Goal: Use online tool/utility: Utilize a website feature to perform a specific function

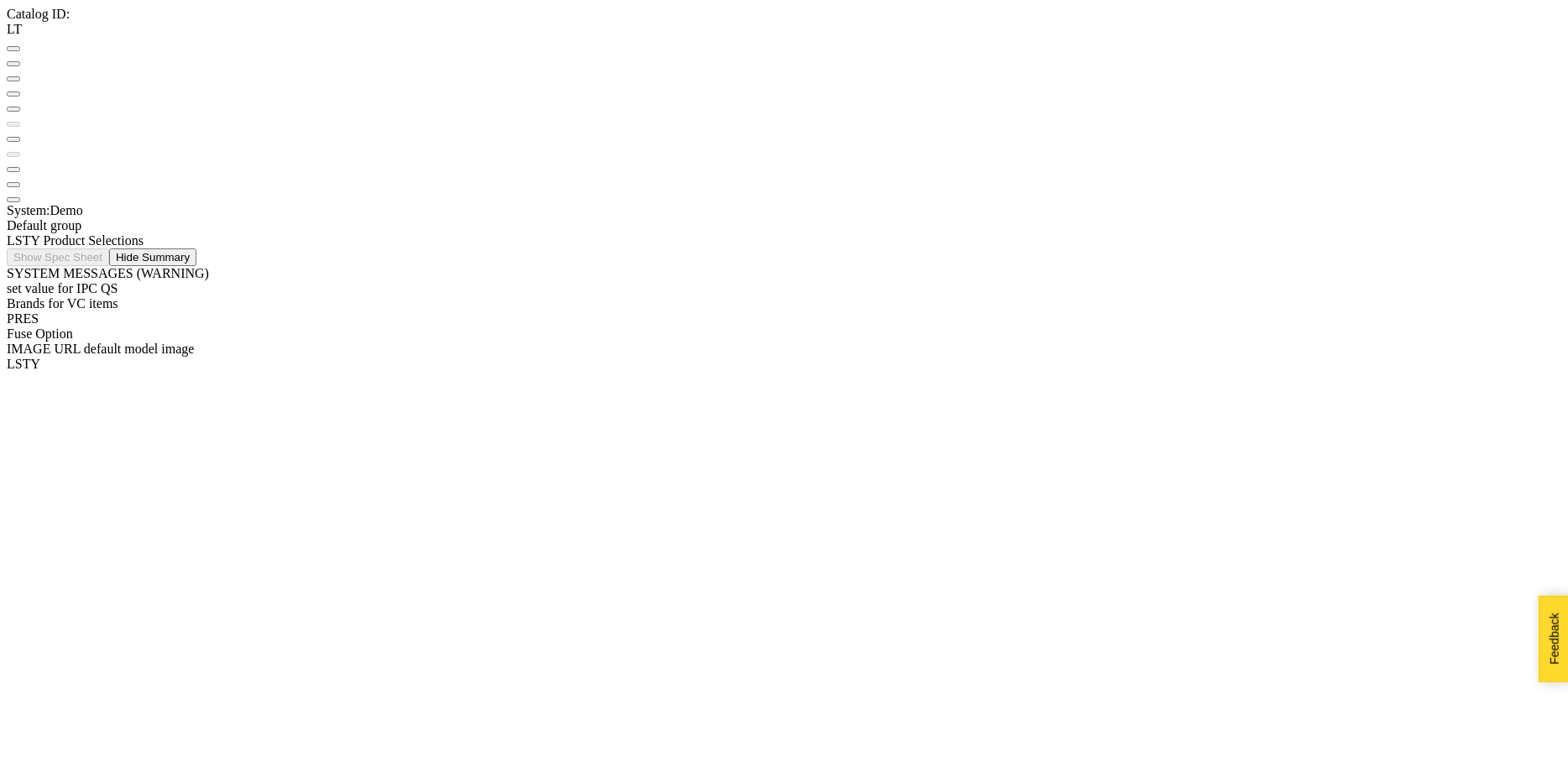
click at [20, 182] on button at bounding box center [13, 185] width 13 height 5
radio input "true"
radio input "false"
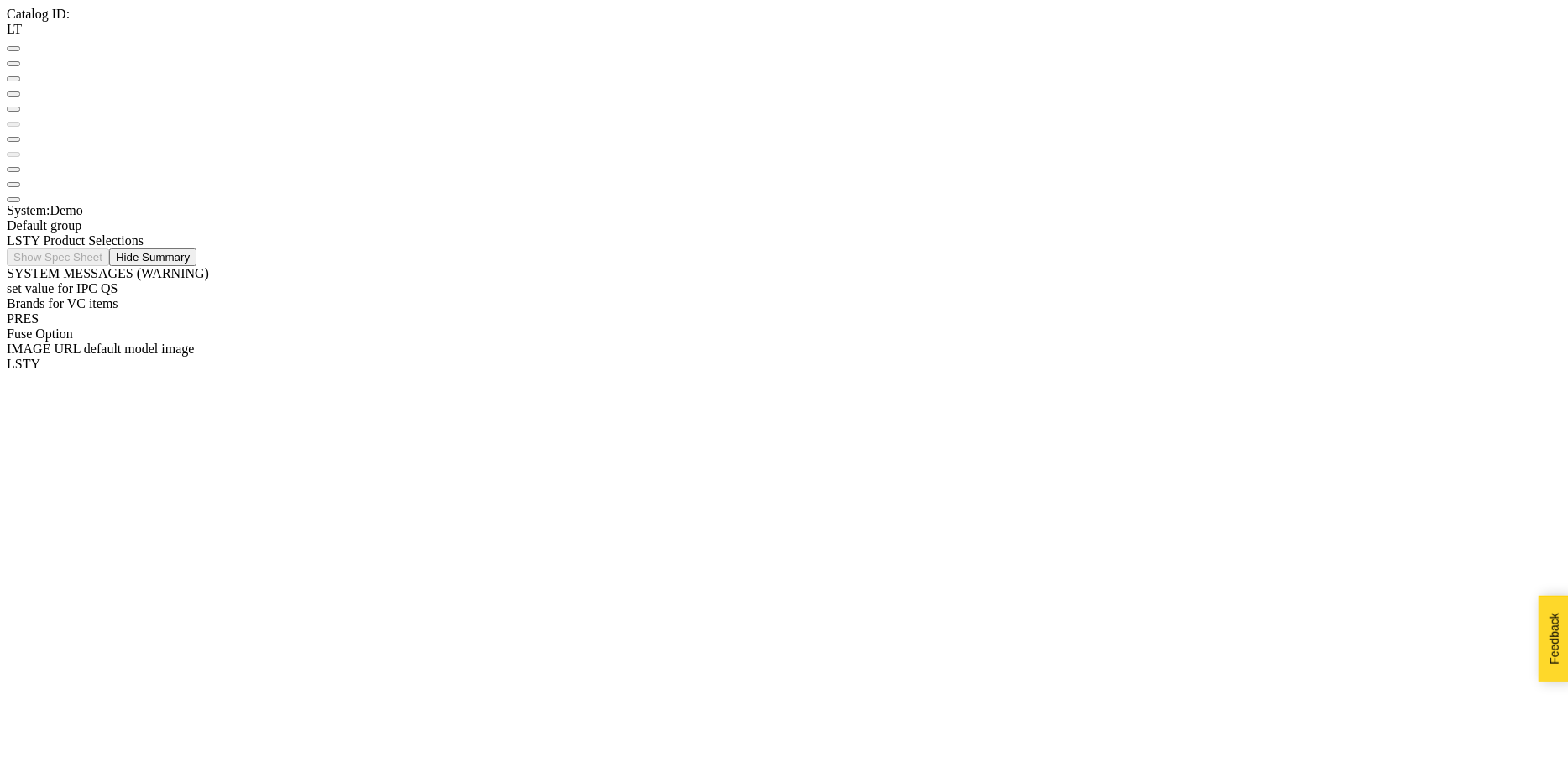
radio input "true"
radio input "false"
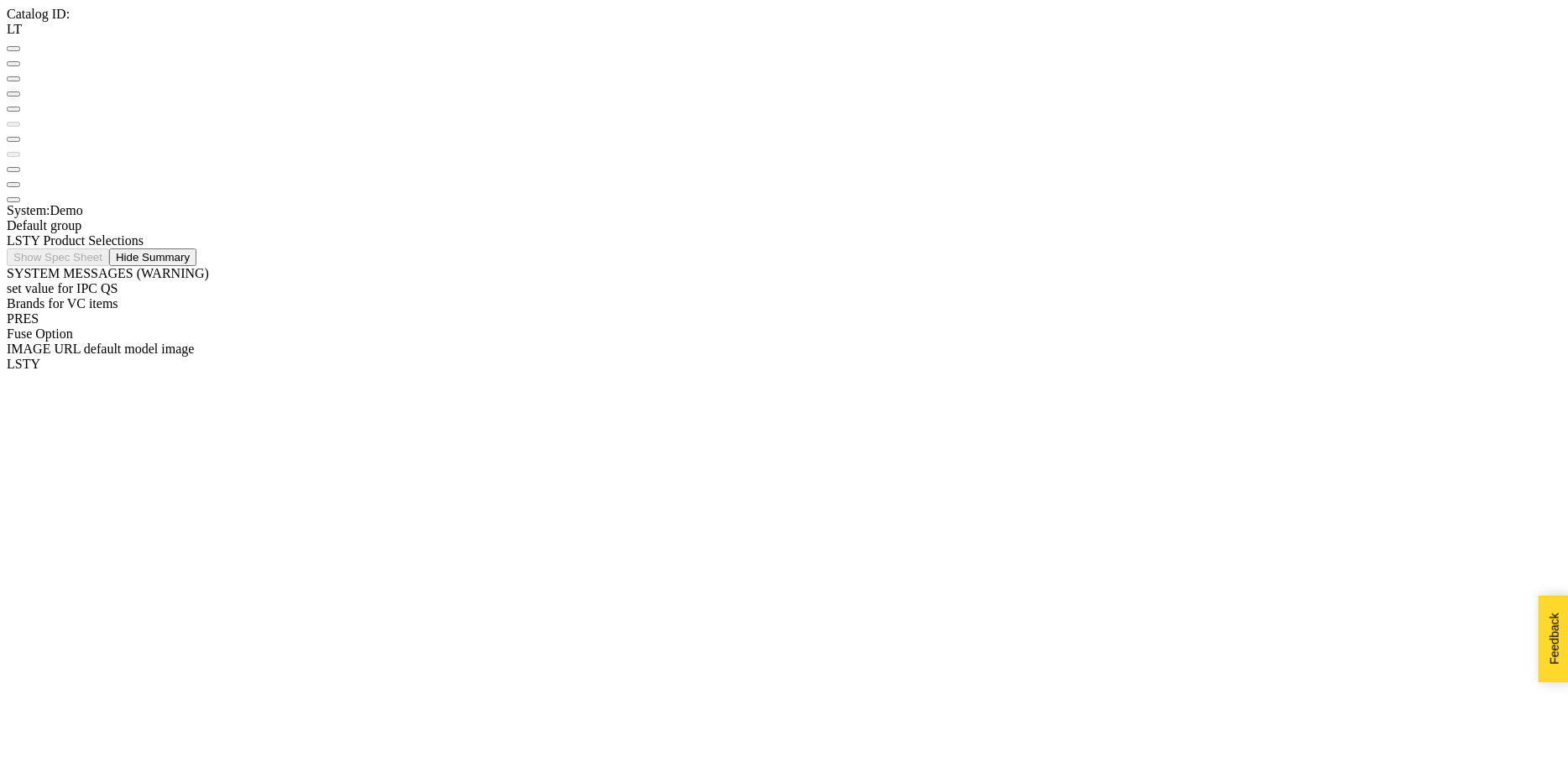
select select "ACME ELECTRIC"
select select
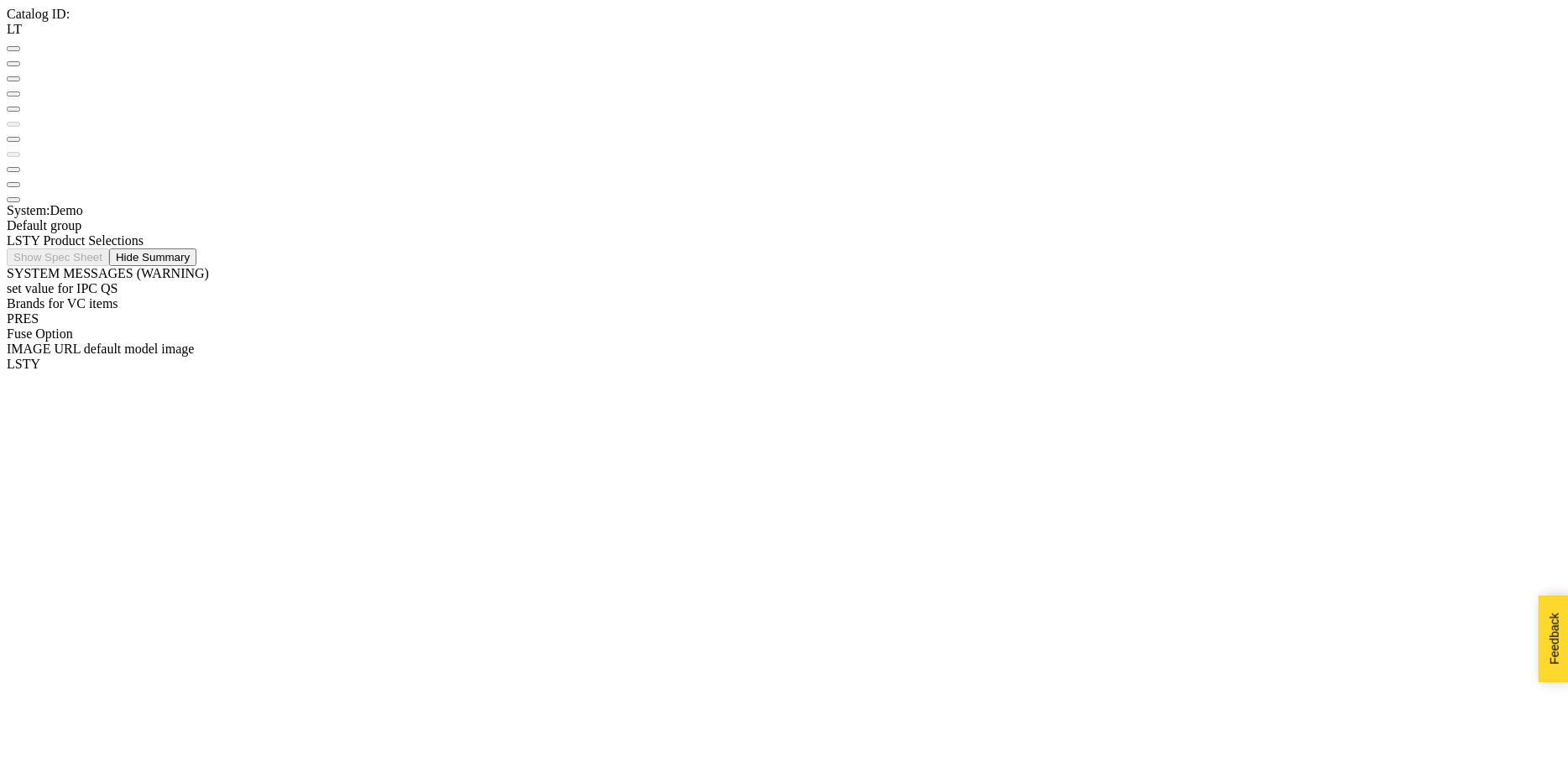
select select "KILLARK"
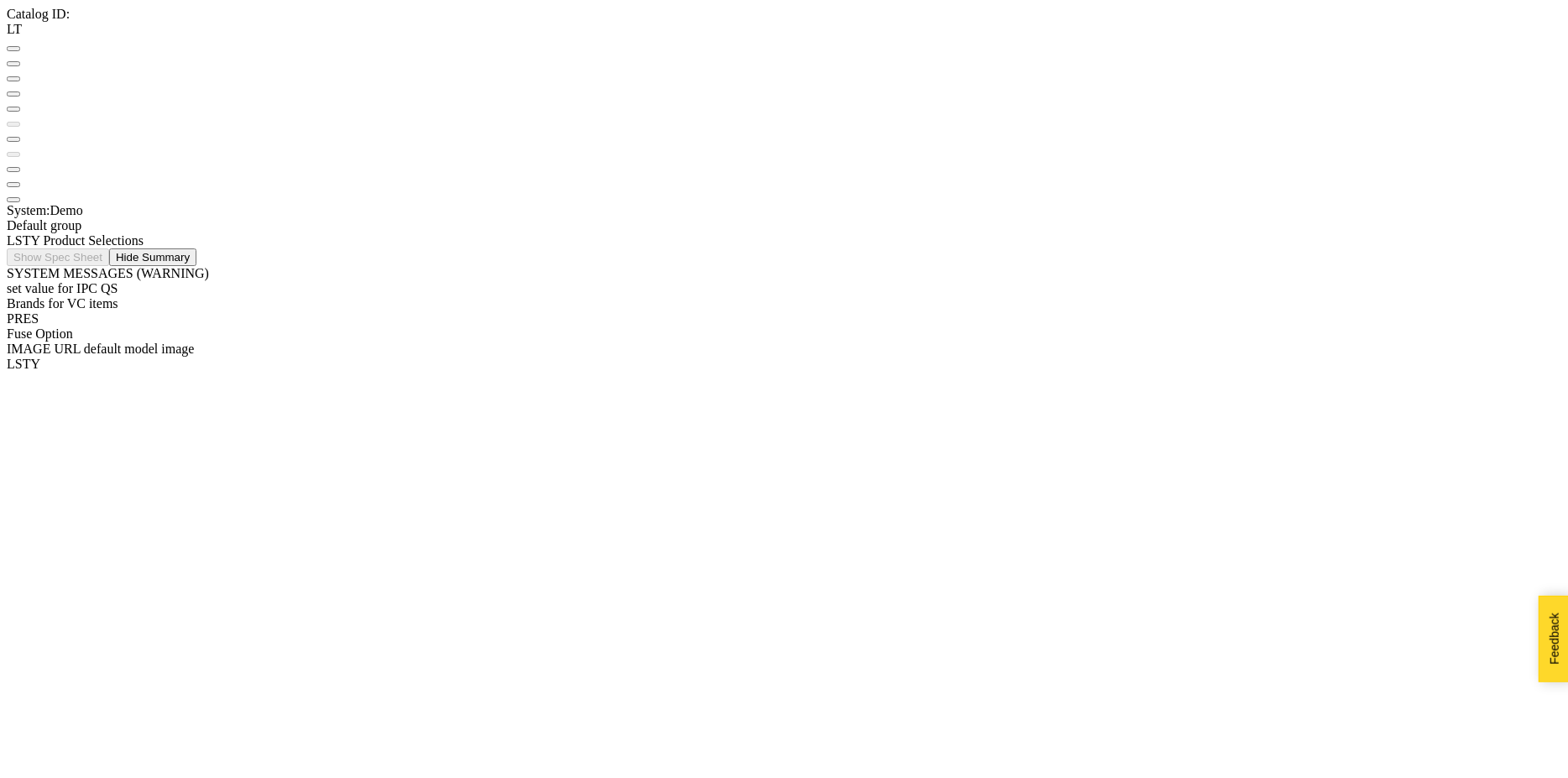
scroll to position [395, 0]
select select
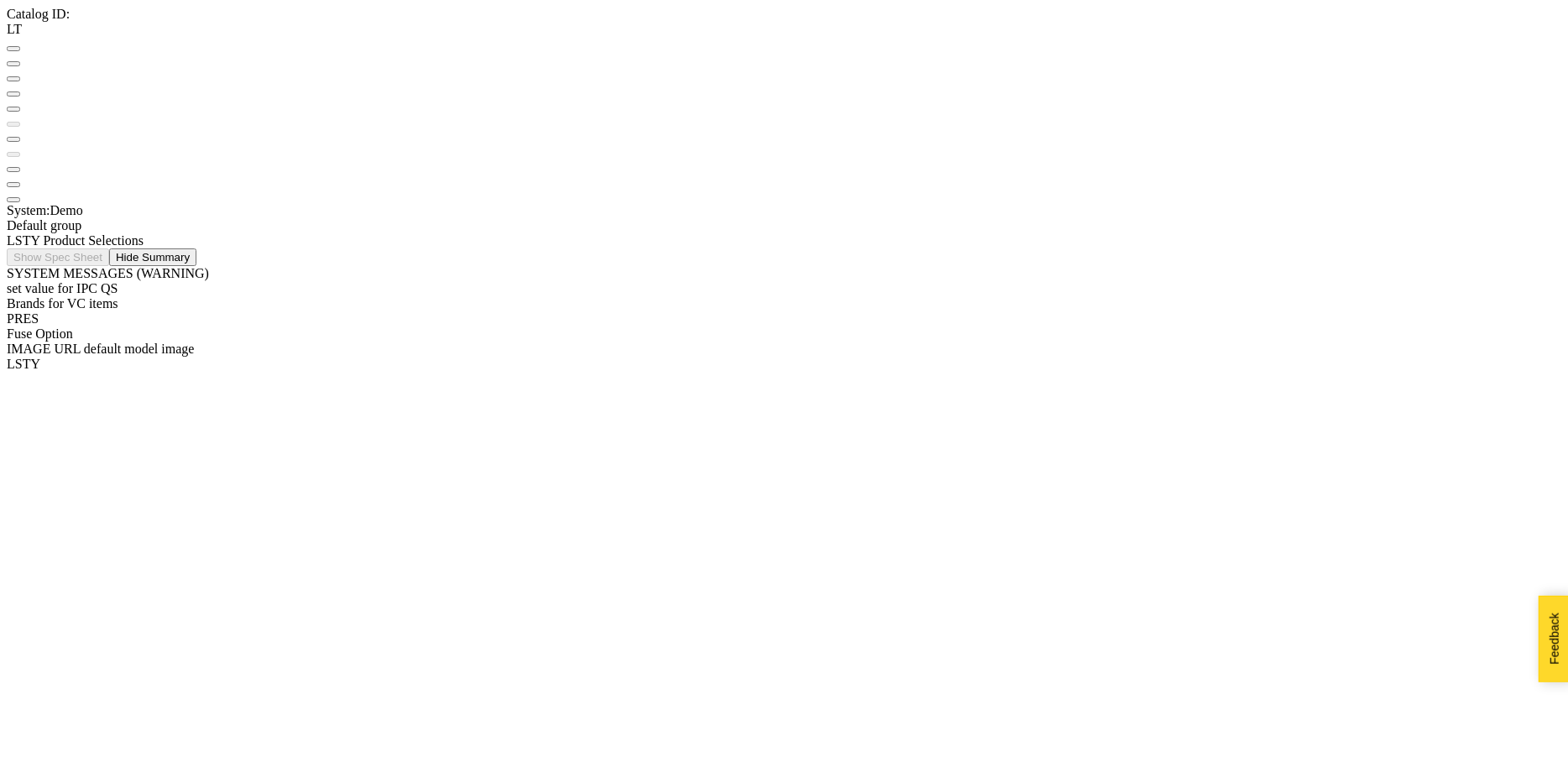
click at [20, 76] on button at bounding box center [13, 79] width 13 height 5
